Goal: Information Seeking & Learning: Learn about a topic

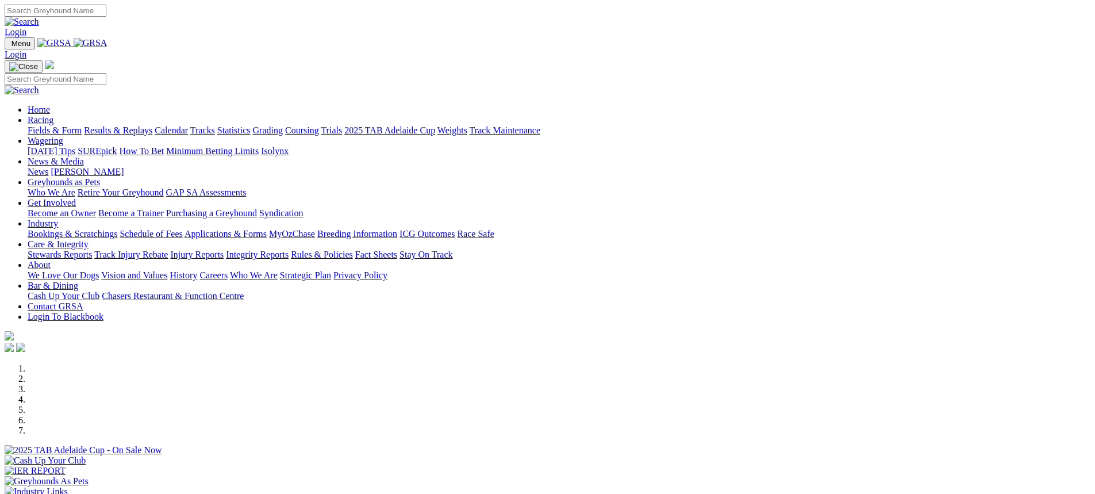
scroll to position [287, 0]
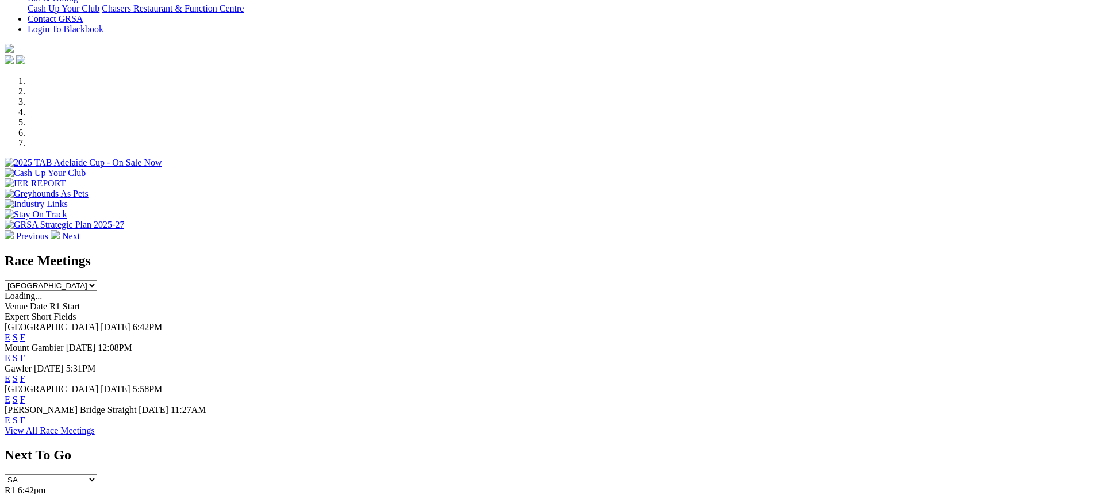
click at [25, 373] on link "F" at bounding box center [22, 378] width 5 height 10
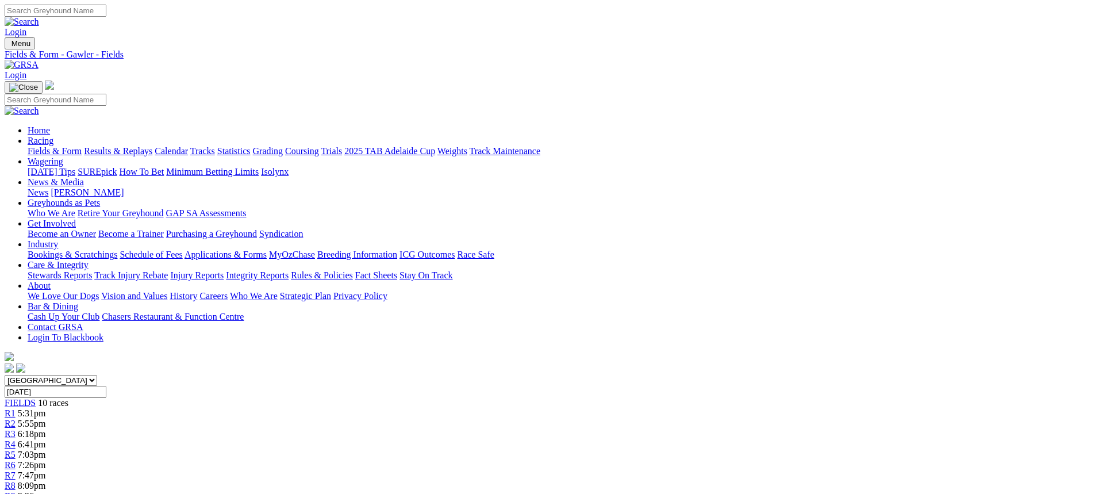
click at [82, 146] on link "Fields & Form" at bounding box center [55, 151] width 54 height 10
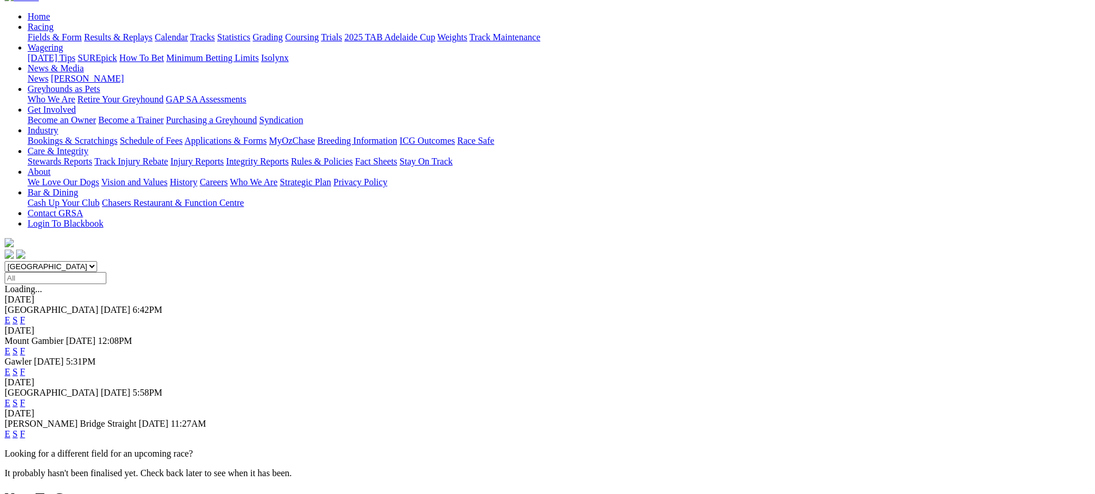
scroll to position [115, 0]
click at [25, 396] on link "F" at bounding box center [22, 401] width 5 height 10
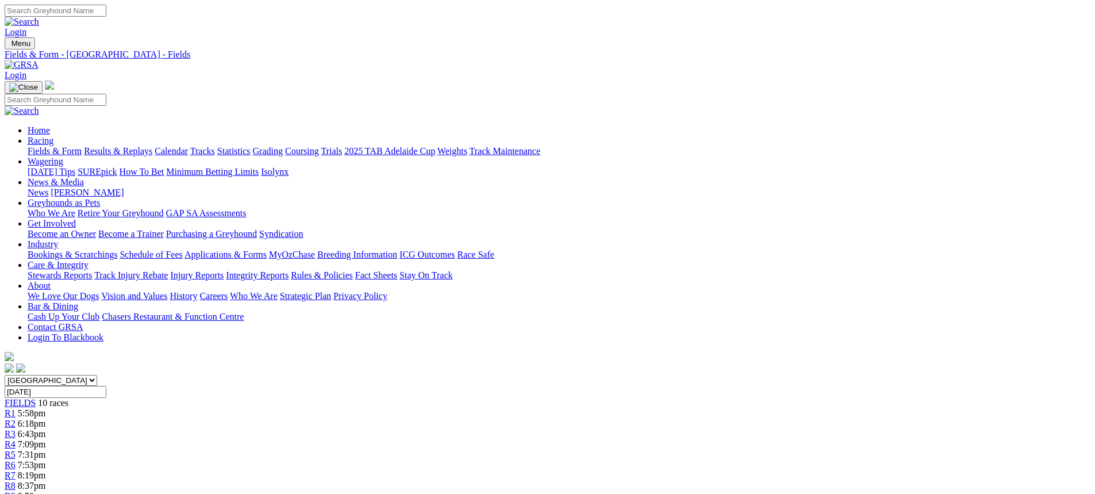
click at [82, 146] on link "Fields & Form" at bounding box center [55, 151] width 54 height 10
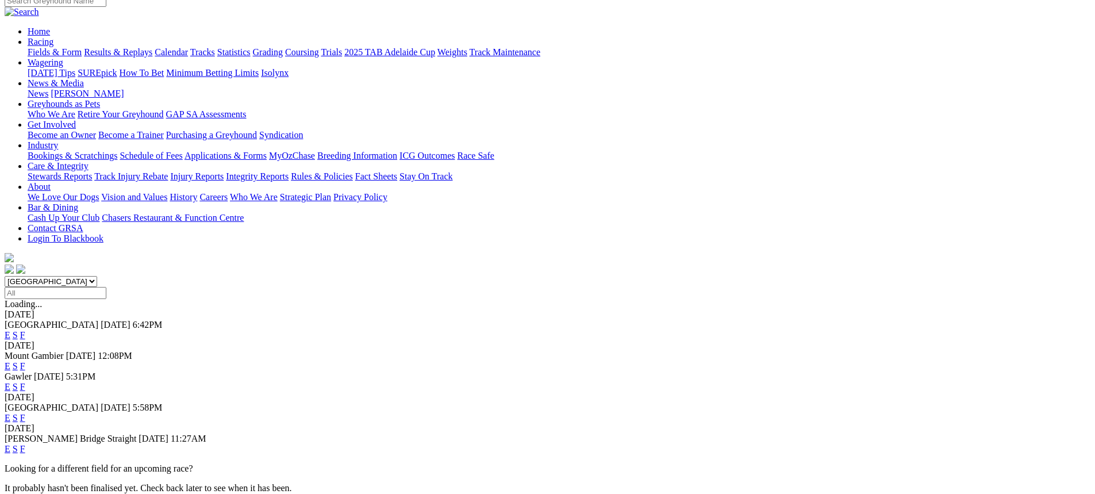
scroll to position [115, 0]
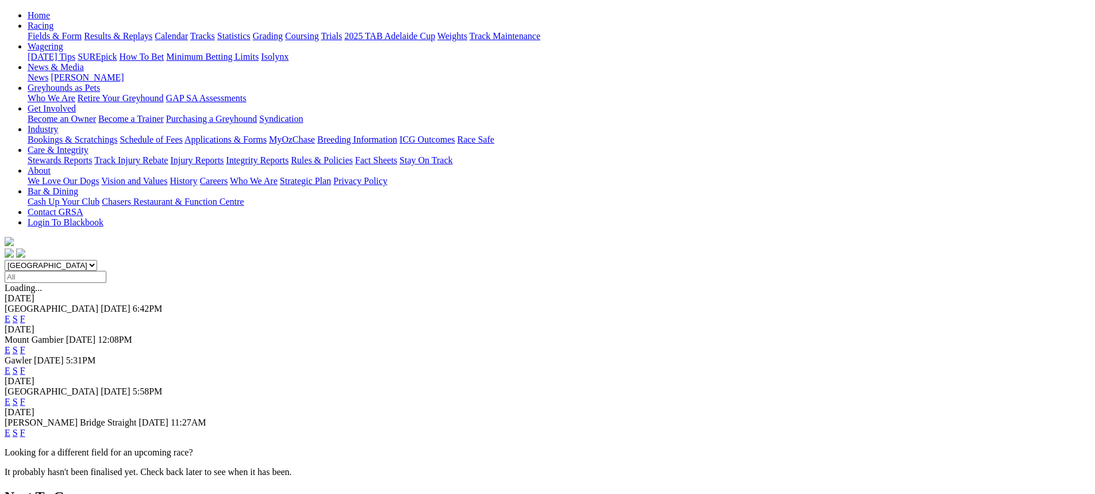
click at [25, 428] on link "F" at bounding box center [22, 433] width 5 height 10
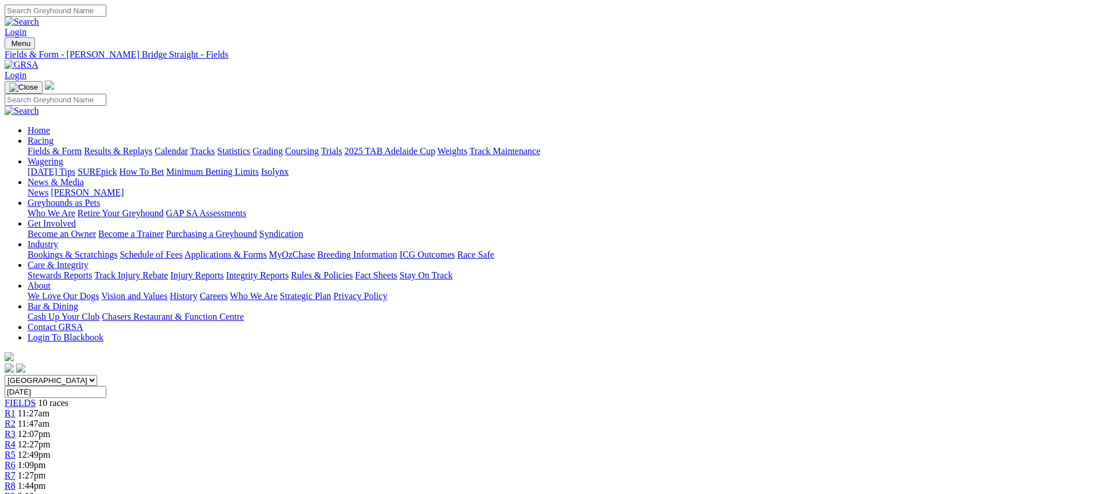
click at [82, 146] on link "Fields & Form" at bounding box center [55, 151] width 54 height 10
